Goal: Transaction & Acquisition: Book appointment/travel/reservation

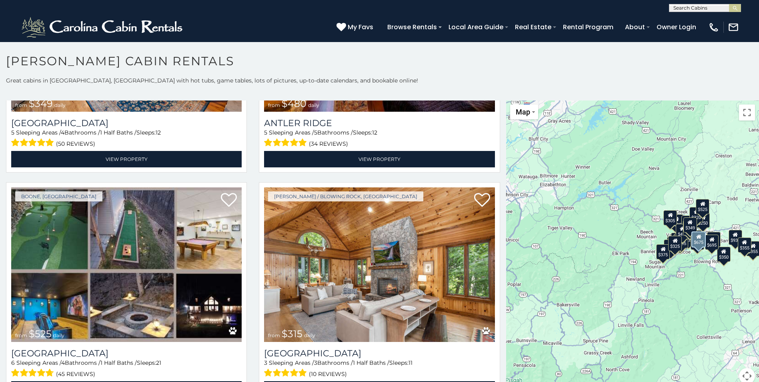
scroll to position [160, 0]
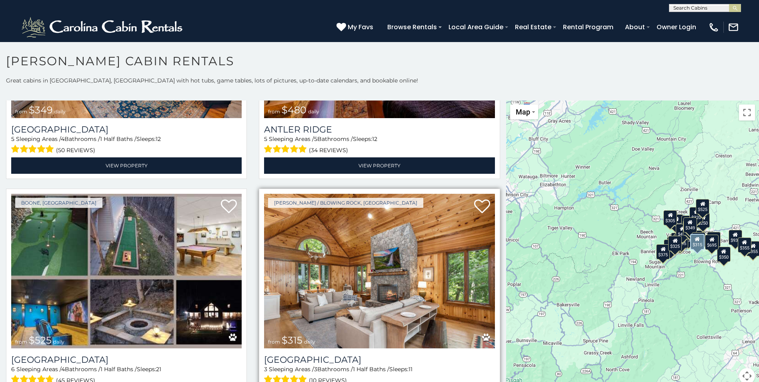
click at [389, 233] on img at bounding box center [379, 271] width 231 height 155
click at [362, 259] on img at bounding box center [379, 271] width 231 height 155
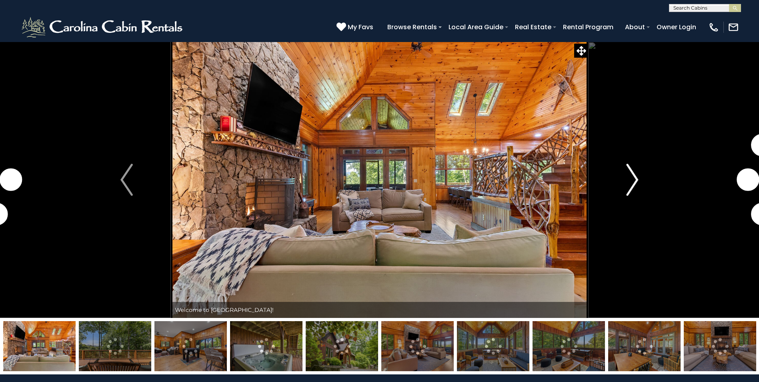
click at [633, 179] on img "Next" at bounding box center [632, 180] width 12 height 32
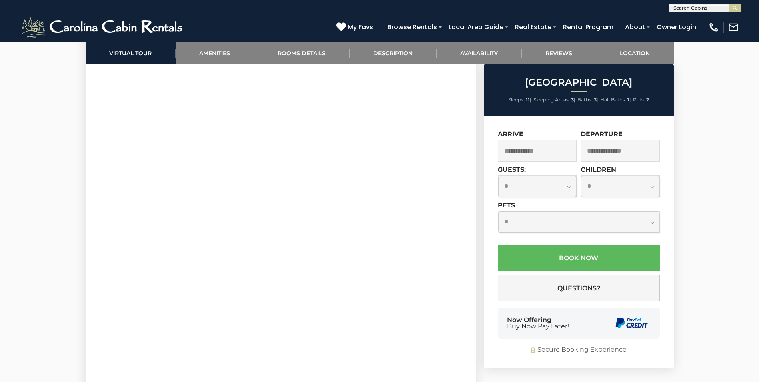
scroll to position [440, 0]
